Goal: Book appointment/travel/reservation

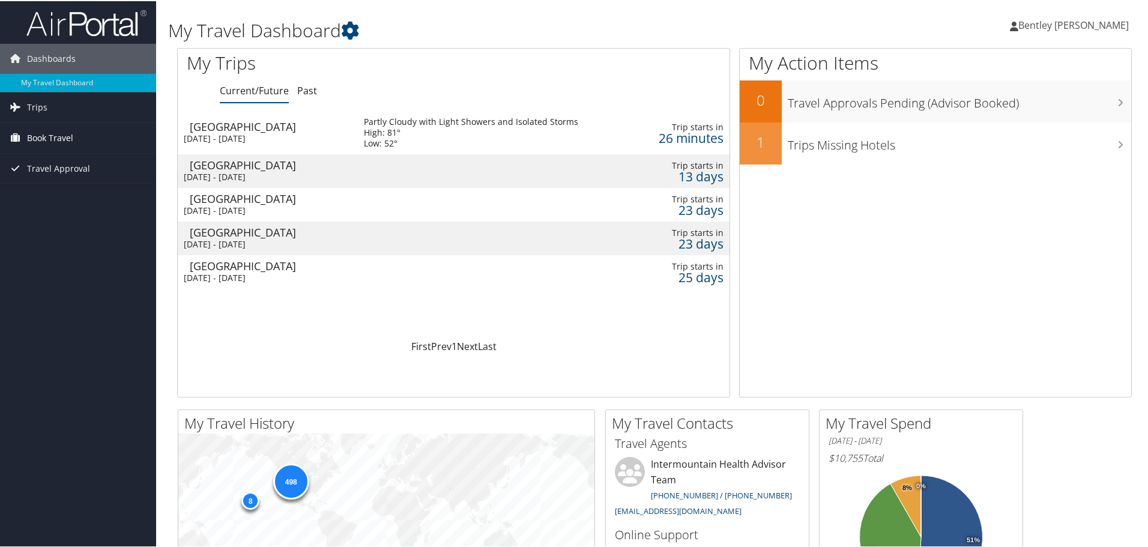
click at [41, 138] on span "Book Travel" at bounding box center [50, 137] width 46 height 30
click at [52, 195] on link "Book/Manage Online Trips" at bounding box center [78, 197] width 156 height 18
